Goal: Task Accomplishment & Management: Use online tool/utility

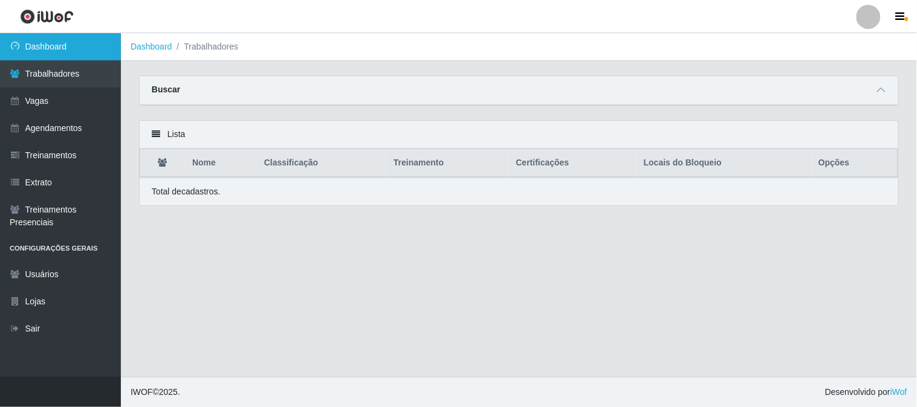
click at [68, 51] on link "Dashboard" at bounding box center [60, 46] width 121 height 27
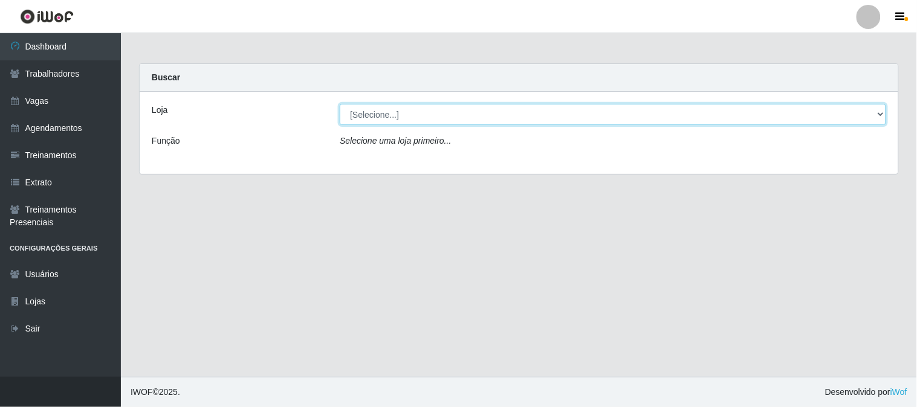
drag, startPoint x: 539, startPoint y: 109, endPoint x: 530, endPoint y: 123, distance: 15.8
click at [537, 112] on select "[Selecione...] Sapore D'italia" at bounding box center [613, 114] width 547 height 21
select select "266"
click at [340, 104] on select "[Selecione...] Sapore D'italia" at bounding box center [613, 114] width 547 height 21
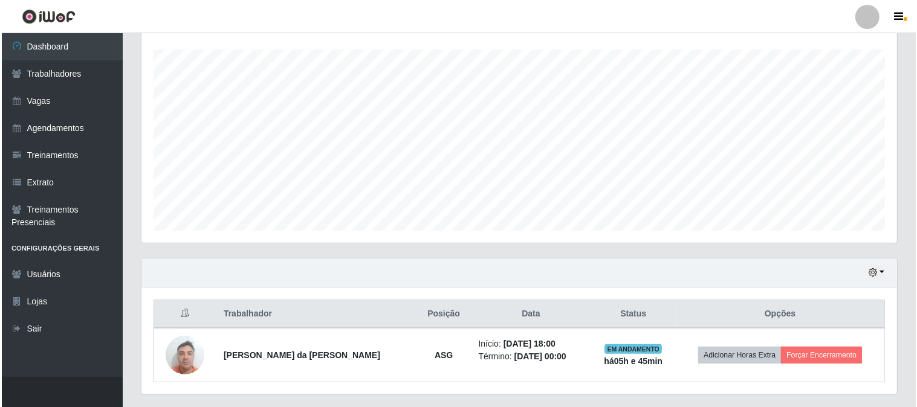
scroll to position [233, 0]
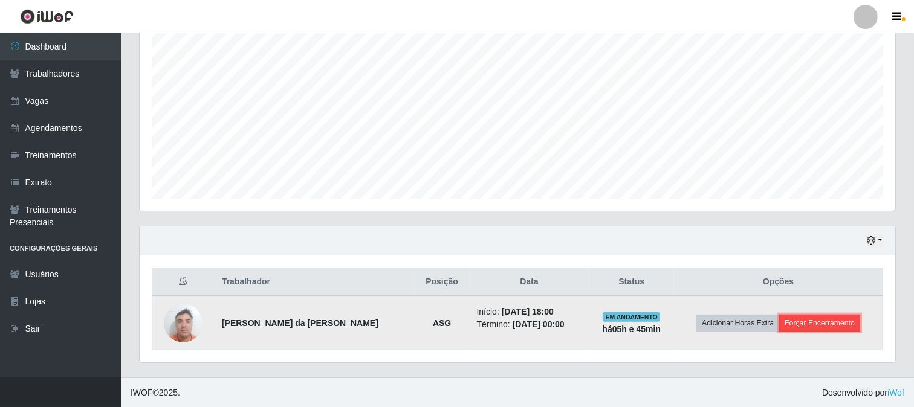
click at [832, 327] on button "Forçar Encerramento" at bounding box center [819, 323] width 81 height 17
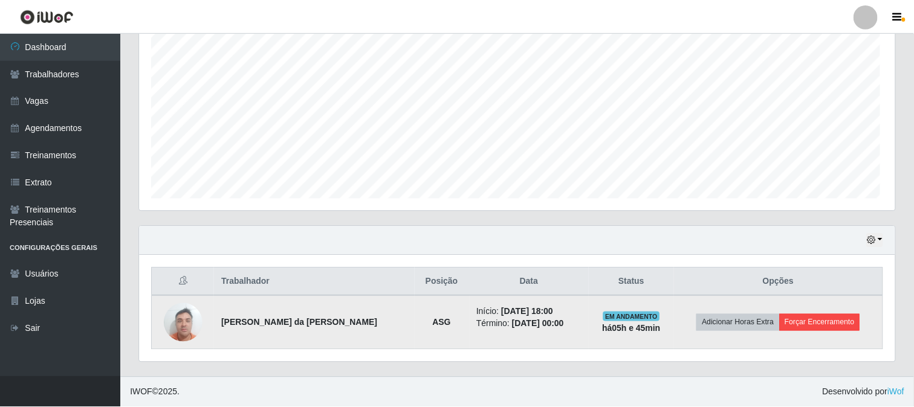
scroll to position [250, 748]
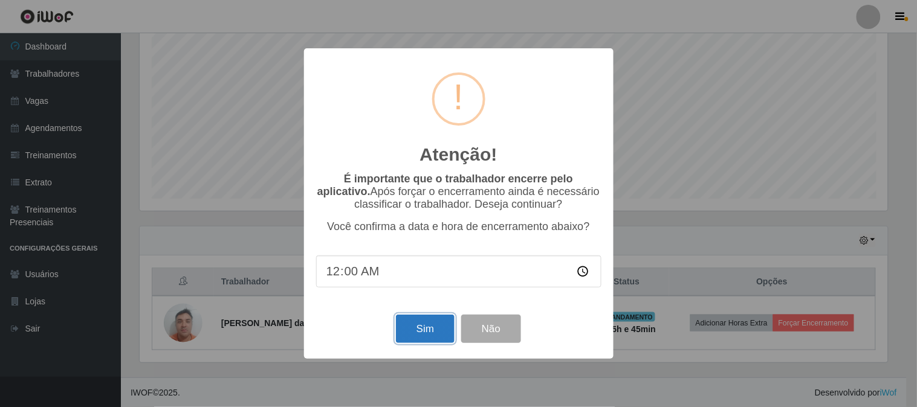
click at [424, 323] on button "Sim" at bounding box center [425, 329] width 59 height 28
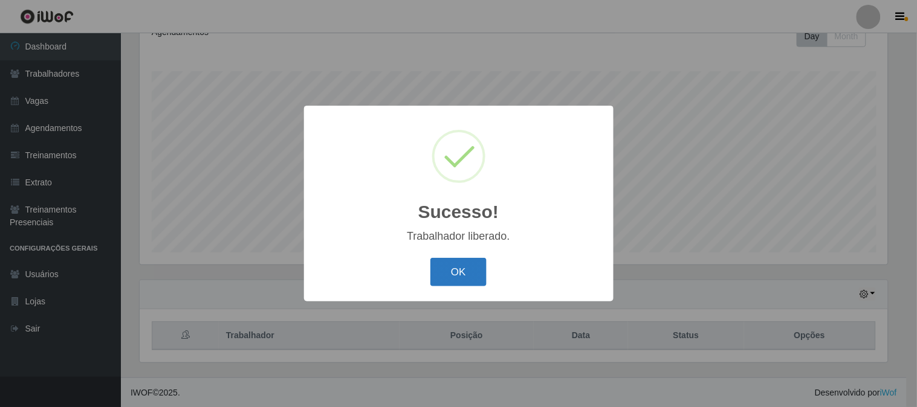
click at [450, 276] on button "OK" at bounding box center [458, 272] width 56 height 28
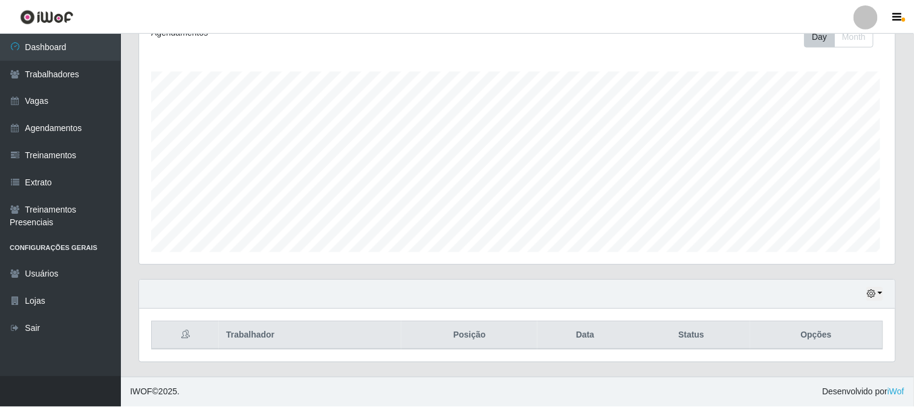
scroll to position [250, 756]
click at [866, 291] on div "Hoje 1 dia 3 dias 1 Semana Não encerrados" at bounding box center [518, 295] width 756 height 29
click at [875, 293] on icon "button" at bounding box center [871, 294] width 8 height 8
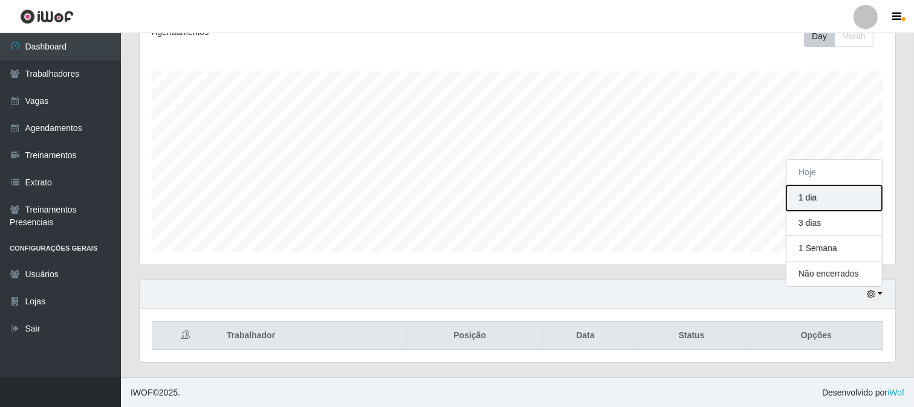
click at [802, 190] on button "1 dia" at bounding box center [835, 198] width 96 height 25
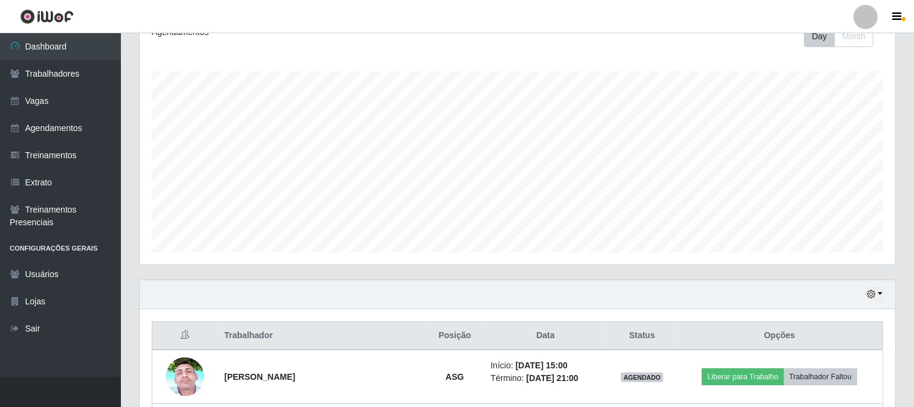
scroll to position [288, 0]
